Goal: Find specific page/section: Find specific page/section

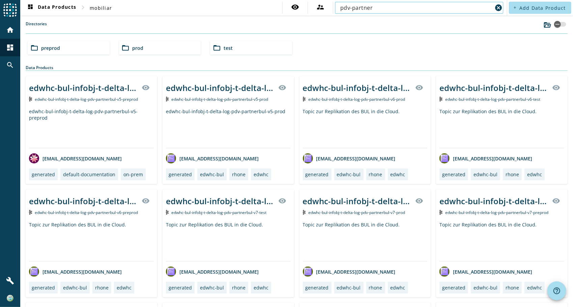
click at [125, 47] on mat-icon "folder_open" at bounding box center [126, 48] width 8 height 8
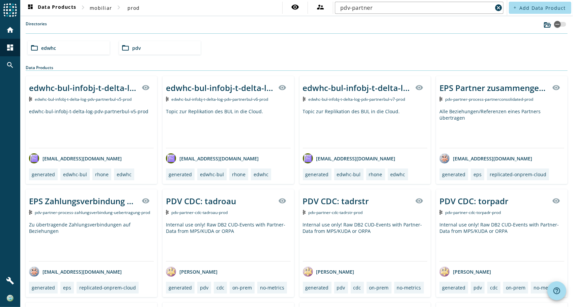
click at [156, 49] on div "folder_open pdv" at bounding box center [160, 47] width 82 height 13
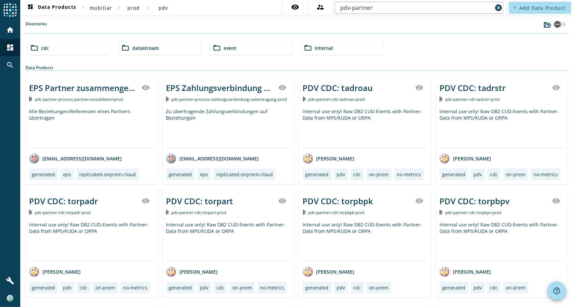
click at [154, 47] on span "datastream" at bounding box center [146, 48] width 27 height 6
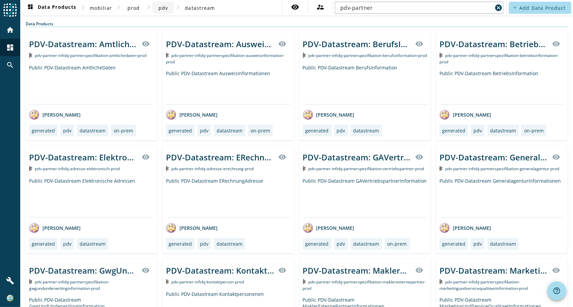
click at [165, 8] on span "pdv" at bounding box center [164, 8] width 10 height 6
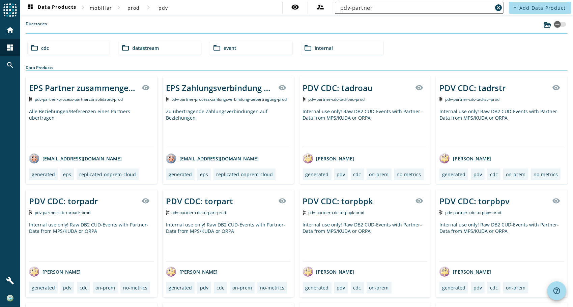
click at [377, 9] on input "pdv-partner" at bounding box center [416, 8] width 152 height 8
drag, startPoint x: 365, startPoint y: 9, endPoint x: 332, endPoint y: 7, distance: 33.1
click at [335, 7] on div "pdv-partner cancel" at bounding box center [419, 8] width 169 height 12
type input "z"
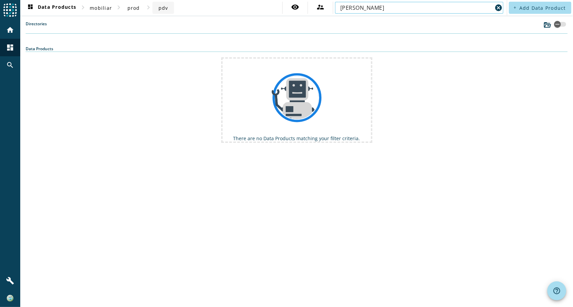
type input "[PERSON_NAME]"
click at [160, 6] on span "pdv" at bounding box center [164, 8] width 10 height 6
drag, startPoint x: 340, startPoint y: 7, endPoint x: 314, endPoint y: 3, distance: 26.3
click at [314, 3] on div "visibility supervisor_account [PERSON_NAME] cancel" at bounding box center [393, 8] width 223 height 12
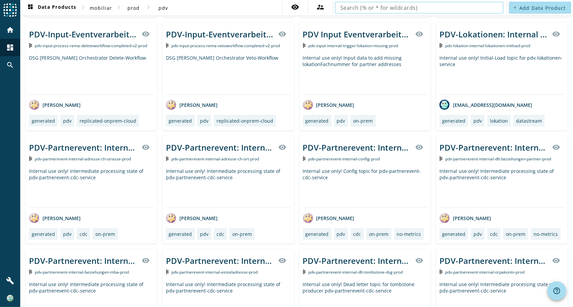
scroll to position [2245, 0]
